Goal: Task Accomplishment & Management: Manage account settings

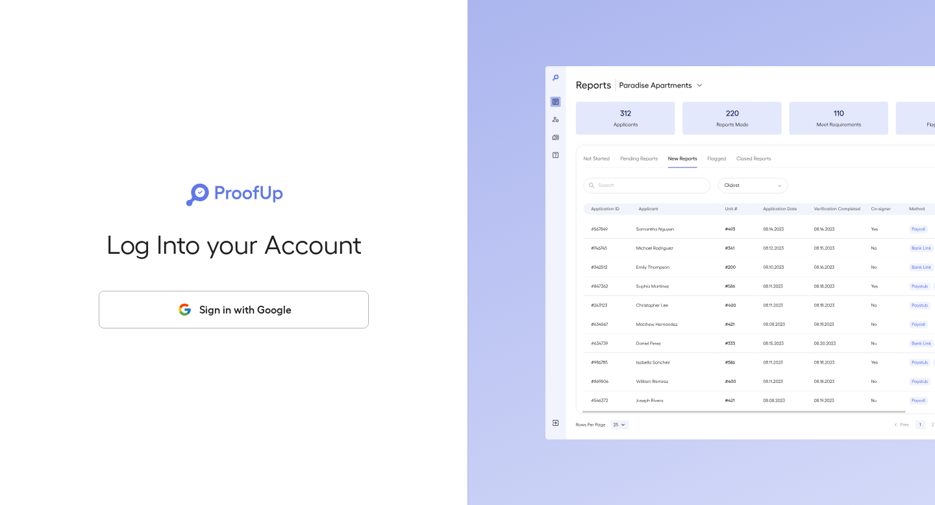
click at [220, 305] on button "Sign in with Google" at bounding box center [234, 310] width 270 height 38
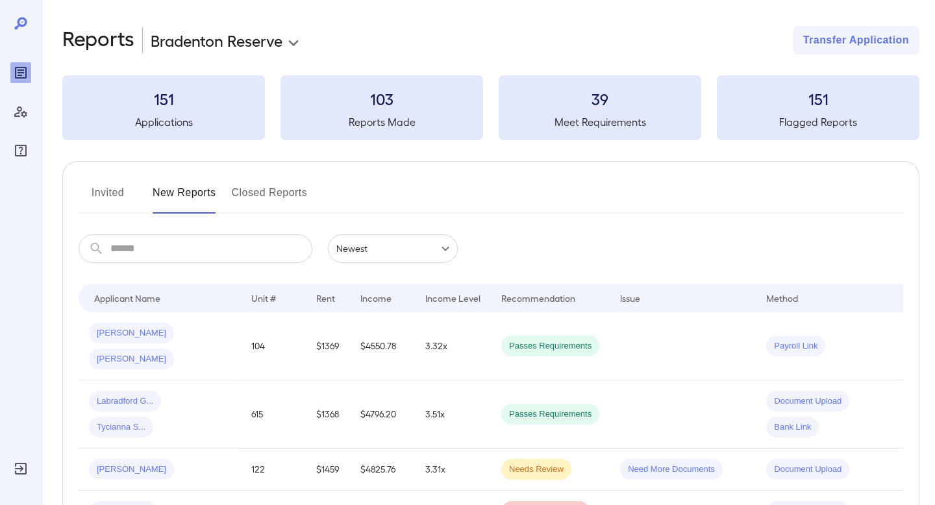
click at [129, 190] on button "Invited" at bounding box center [108, 197] width 58 height 31
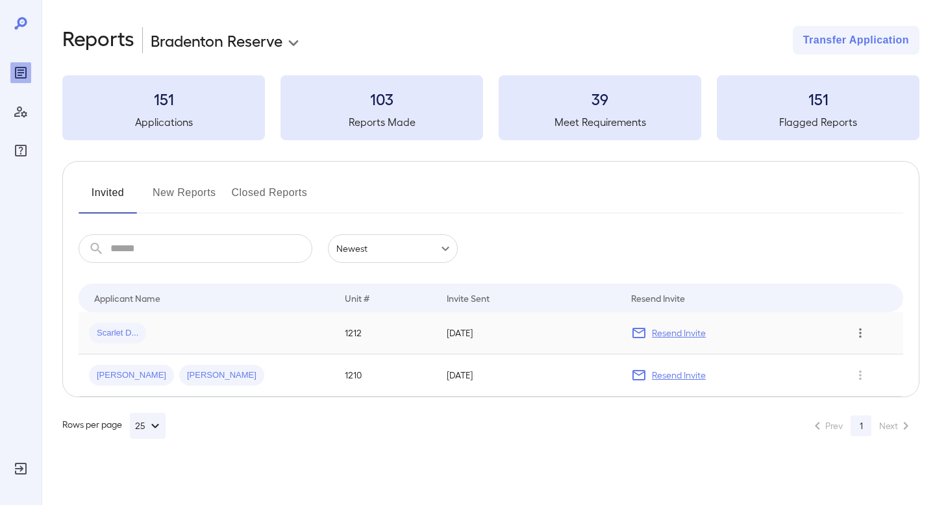
click at [860, 330] on icon "Row Actions" at bounding box center [860, 334] width 3 height 10
click at [854, 357] on li "View Application" at bounding box center [873, 359] width 103 height 21
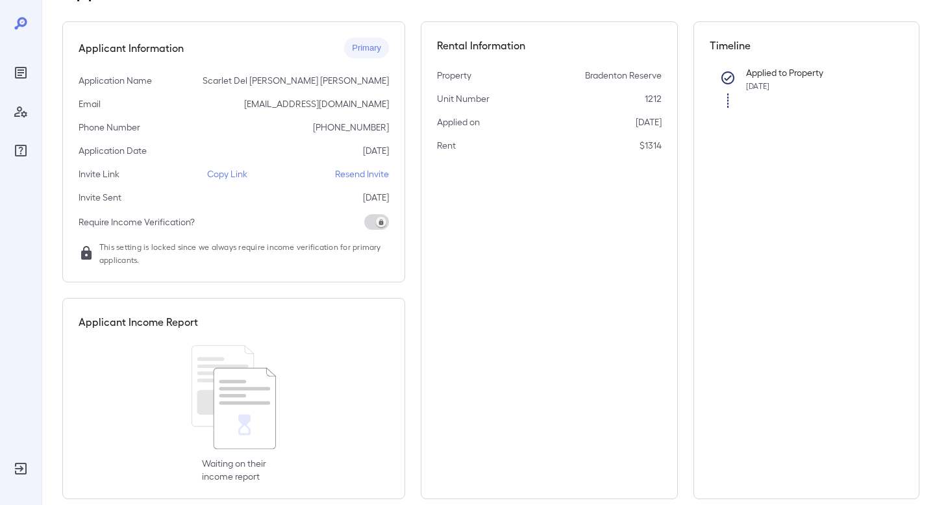
scroll to position [109, 0]
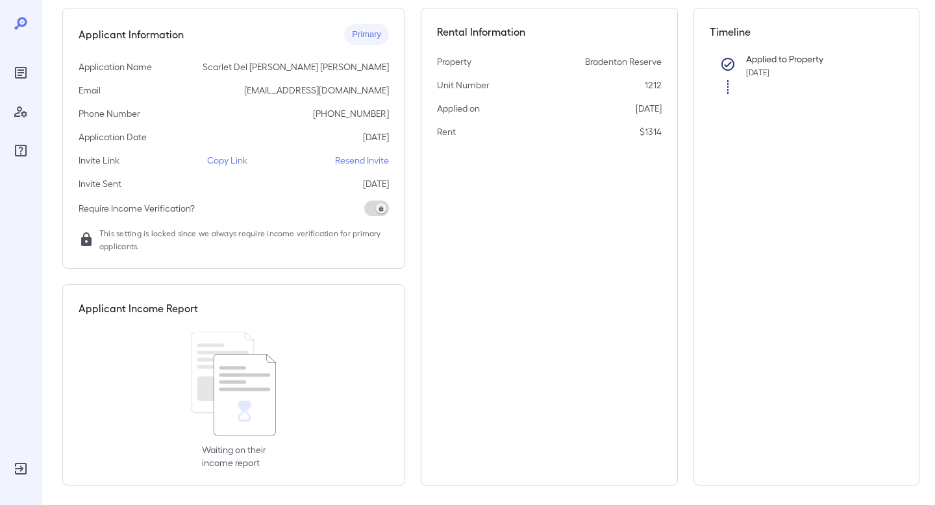
click at [218, 160] on p "Copy Link" at bounding box center [227, 160] width 40 height 13
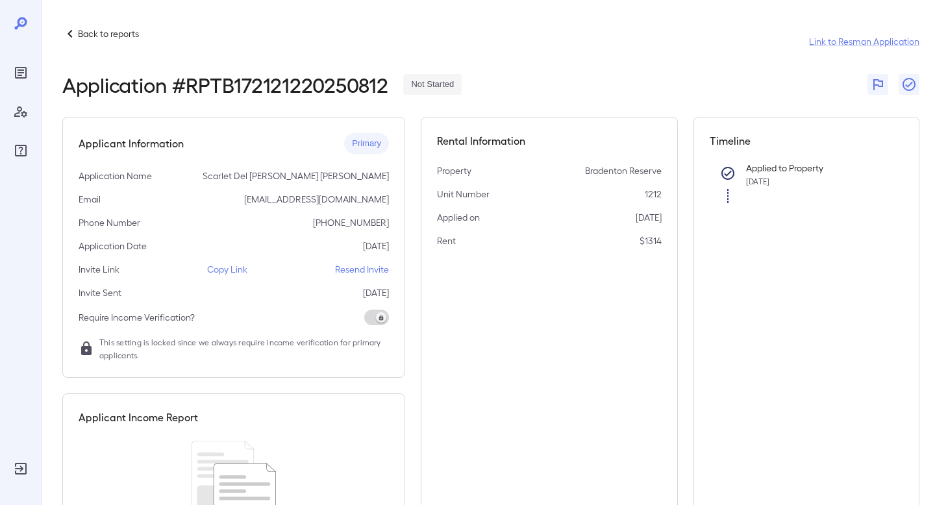
click at [30, 72] on div "Reports" at bounding box center [20, 72] width 21 height 21
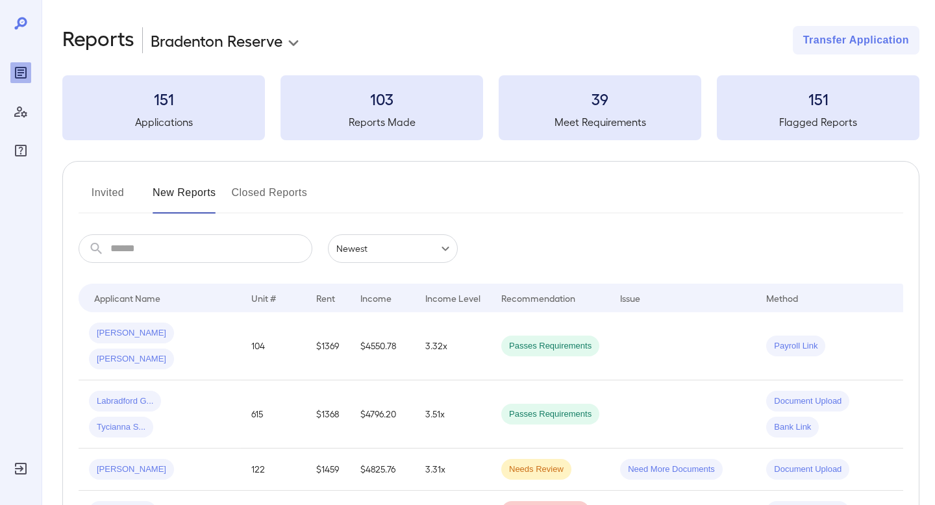
click at [125, 195] on button "Invited" at bounding box center [108, 197] width 58 height 31
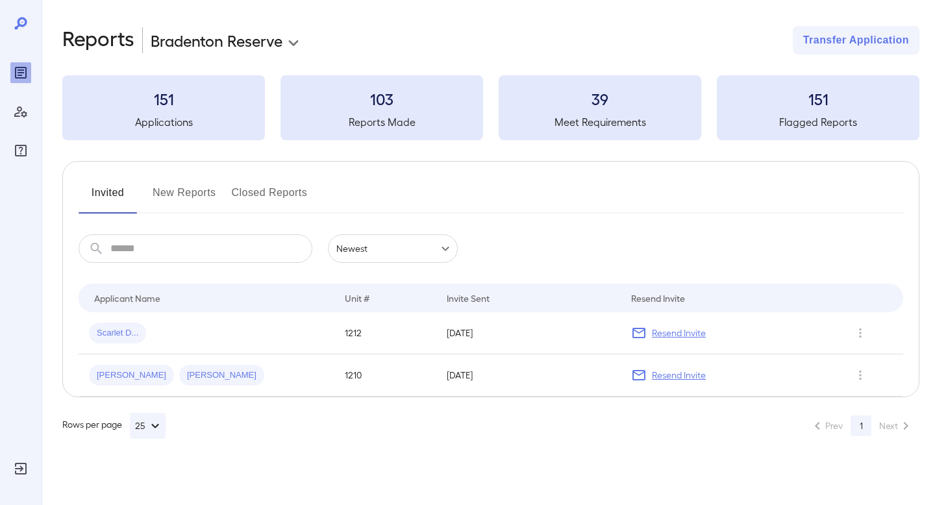
click at [173, 205] on button "New Reports" at bounding box center [185, 197] width 64 height 31
